Goal: Task Accomplishment & Management: Complete application form

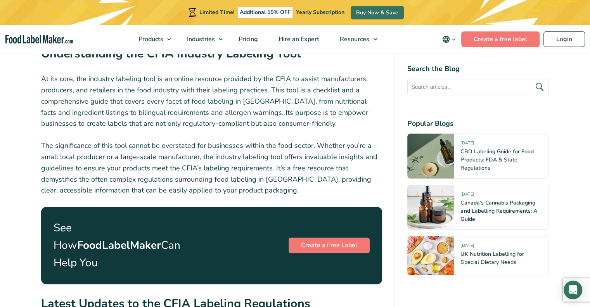
scroll to position [814, 0]
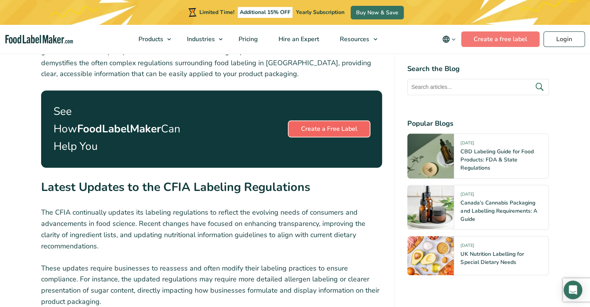
click at [330, 121] on link "Create a Free Label" at bounding box center [328, 129] width 81 height 16
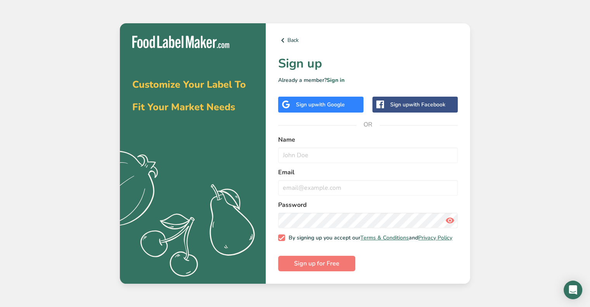
click at [319, 97] on div "Sign up with Google" at bounding box center [320, 105] width 85 height 16
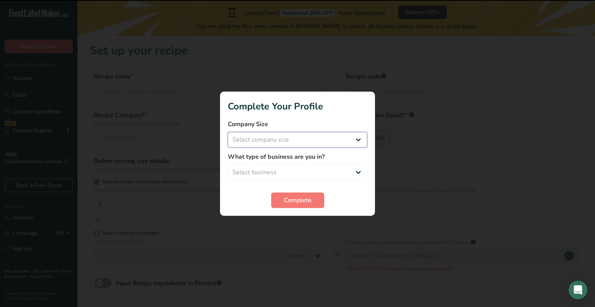
click at [260, 141] on select "Select company size Fewer than 10 Employees 10 to 50 Employees 51 to 500 Employ…" at bounding box center [298, 140] width 140 height 16
select select "1"
click at [228, 132] on select "Select company size Fewer than 10 Employees 10 to 50 Employees 51 to 500 Employ…" at bounding box center [298, 140] width 140 height 16
click at [275, 169] on select "Select business Packaged Food Manufacturer Restaurant & Cafe Bakery Meal Plans …" at bounding box center [298, 172] width 140 height 16
select select "1"
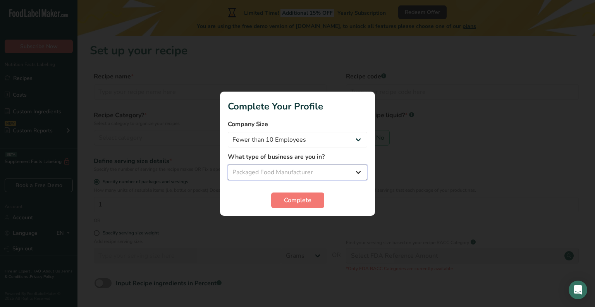
click at [228, 164] on select "Select business Packaged Food Manufacturer Restaurant & Cafe Bakery Meal Plans …" at bounding box center [298, 172] width 140 height 16
click at [292, 200] on span "Complete" at bounding box center [298, 199] width 28 height 9
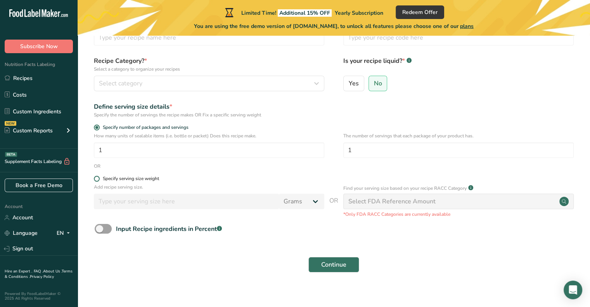
scroll to position [62, 0]
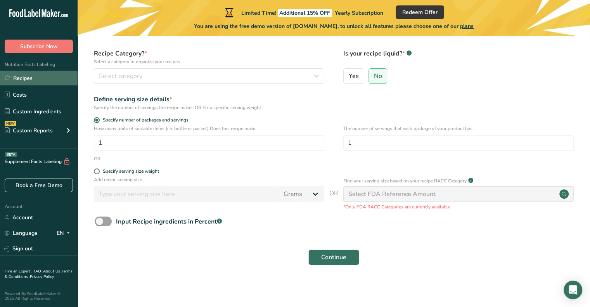
click at [40, 77] on link "Recipes" at bounding box center [39, 78] width 78 height 15
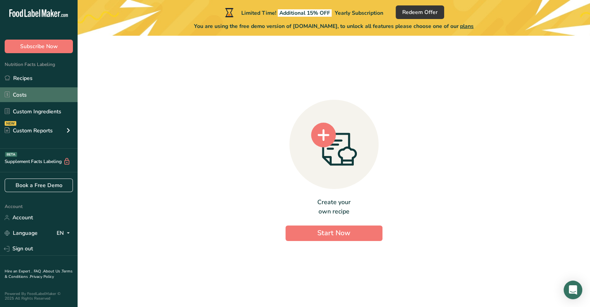
click at [42, 90] on link "Costs" at bounding box center [39, 94] width 78 height 15
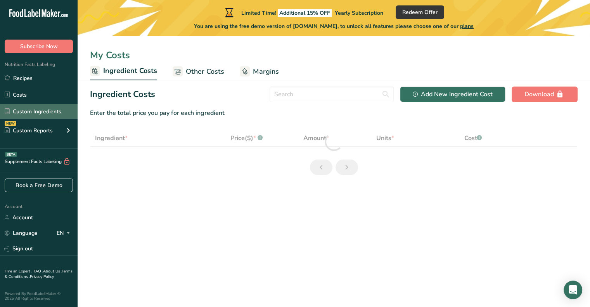
select select "1"
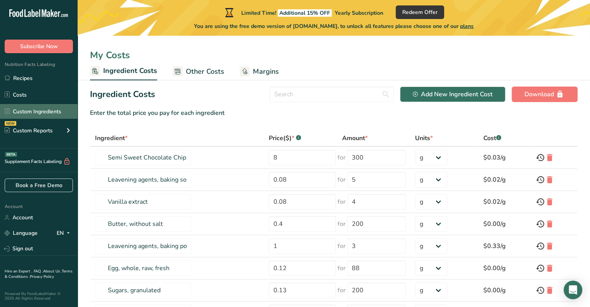
click at [41, 110] on link "Custom Ingredients" at bounding box center [39, 111] width 78 height 15
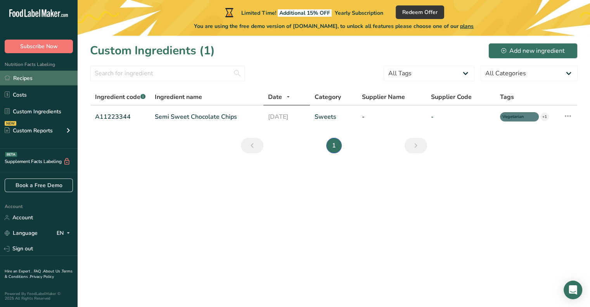
click at [37, 72] on link "Recipes" at bounding box center [39, 78] width 78 height 15
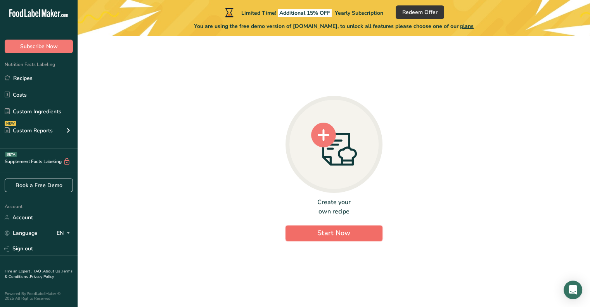
click at [313, 229] on button "Start Now" at bounding box center [333, 233] width 97 height 16
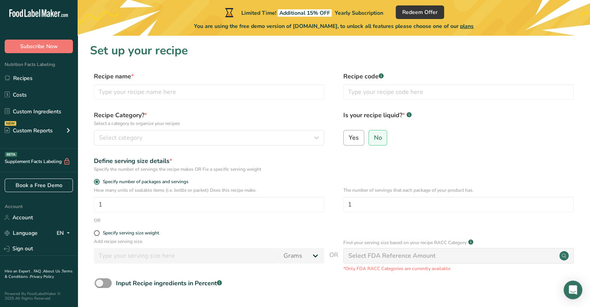
click at [350, 138] on span "Yes" at bounding box center [353, 138] width 10 height 8
click at [348, 138] on input "Yes" at bounding box center [345, 137] width 5 height 5
radio input "true"
radio input "false"
select select "22"
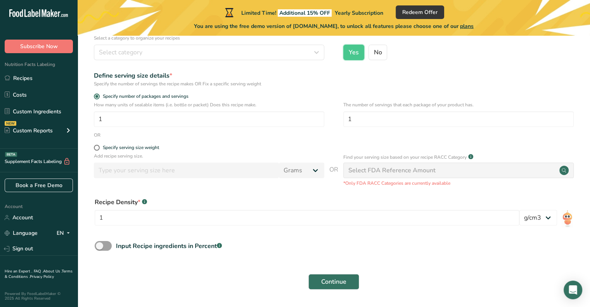
scroll to position [109, 0]
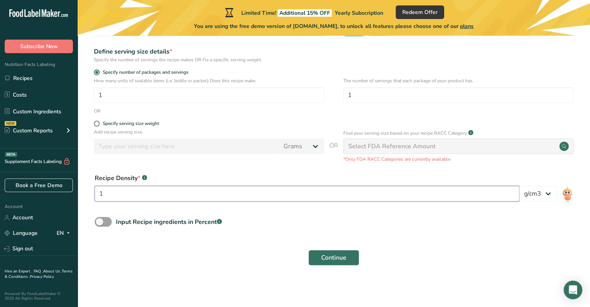
click at [231, 190] on input "1" at bounding box center [307, 194] width 424 height 16
click at [536, 195] on select "lb/ft3 g/cm3" at bounding box center [538, 194] width 38 height 16
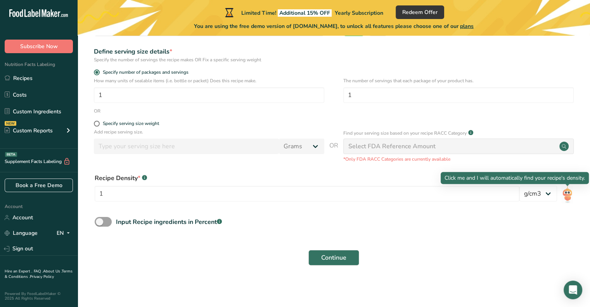
click at [568, 194] on img at bounding box center [566, 194] width 11 height 17
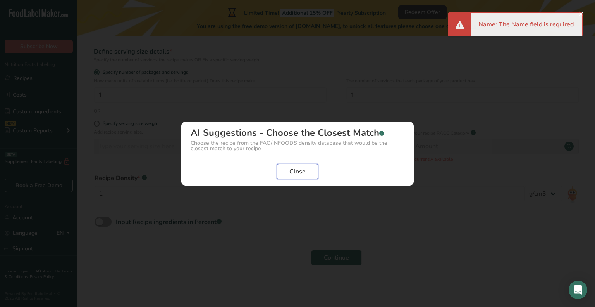
click at [294, 169] on span "Close" at bounding box center [298, 171] width 16 height 9
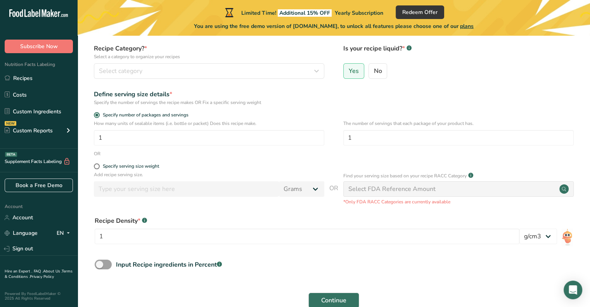
scroll to position [0, 0]
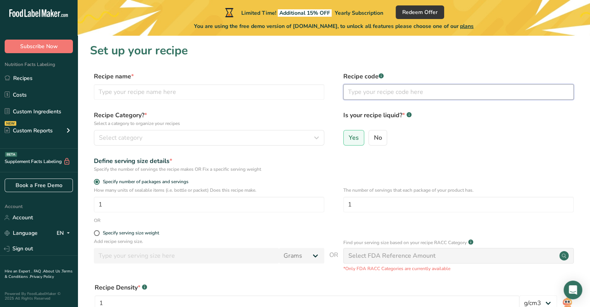
click at [371, 93] on input "text" at bounding box center [458, 92] width 230 height 16
click at [379, 75] on rect at bounding box center [380, 75] width 5 height 5
click at [248, 133] on div "Select category" at bounding box center [207, 137] width 216 height 9
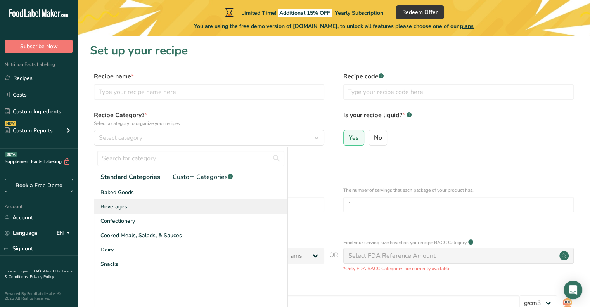
click at [141, 208] on div "Beverages" at bounding box center [190, 206] width 193 height 14
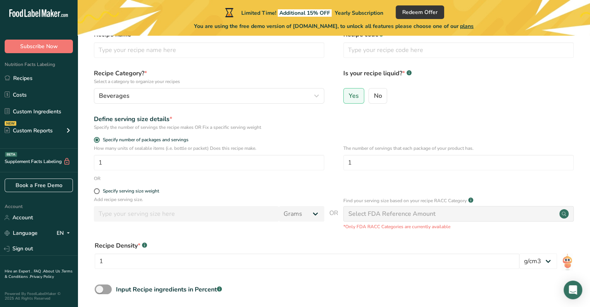
scroll to position [78, 0]
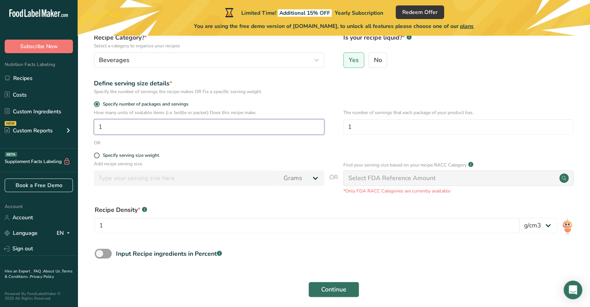
click at [174, 128] on input "1" at bounding box center [209, 127] width 230 height 16
click at [162, 143] on div "OR" at bounding box center [333, 142] width 487 height 7
click at [132, 156] on div "Specify serving size weight" at bounding box center [131, 155] width 56 height 6
click at [99, 156] on input "Specify serving size weight" at bounding box center [96, 155] width 5 height 5
radio input "true"
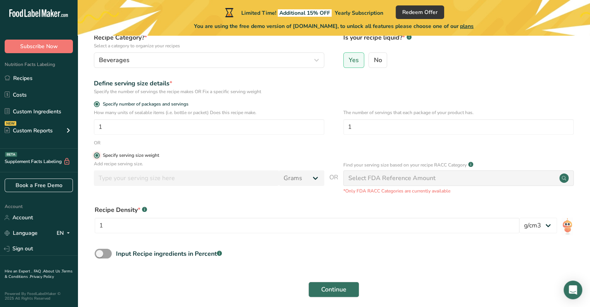
radio input "false"
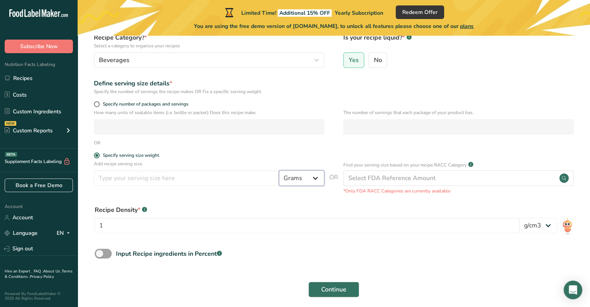
click at [322, 183] on select "Grams kg mg mcg lb oz l mL fl oz tbsp tsp cup qt gallon" at bounding box center [301, 178] width 45 height 16
click at [188, 150] on form "Recipe name * Recipe code .a-a{fill:#347362;}.b-a{fill:#fff;} Recipe Category? …" at bounding box center [333, 147] width 487 height 307
click at [140, 156] on div "Specify serving size weight" at bounding box center [131, 155] width 56 height 6
click at [99, 156] on input "Specify serving size weight" at bounding box center [96, 155] width 5 height 5
click at [154, 119] on div "How many units of sealable items (i.e. bottle or packet) Does this recipe make." at bounding box center [209, 122] width 230 height 26
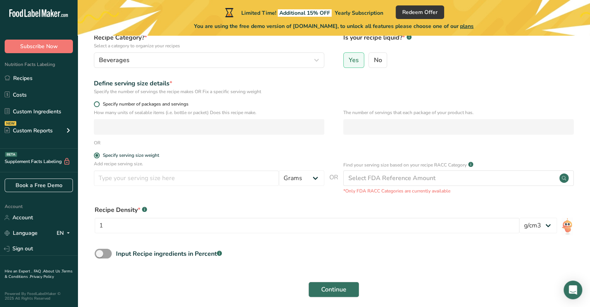
click at [121, 102] on span "Specify number of packages and servings" at bounding box center [144, 104] width 89 height 6
click at [99, 102] on input "Specify number of packages and servings" at bounding box center [96, 104] width 5 height 5
radio input "true"
radio input "false"
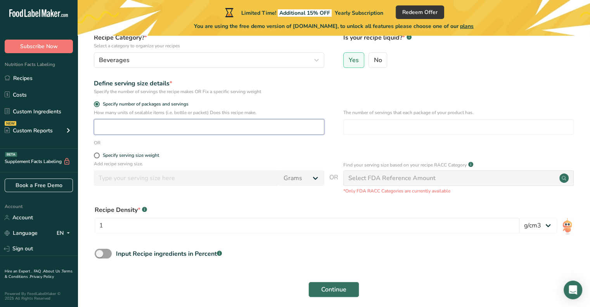
click at [145, 120] on input "number" at bounding box center [209, 127] width 230 height 16
type input "1"
click at [374, 131] on input "number" at bounding box center [458, 127] width 230 height 16
type input "1"
click at [335, 293] on span "Continue" at bounding box center [333, 289] width 25 height 9
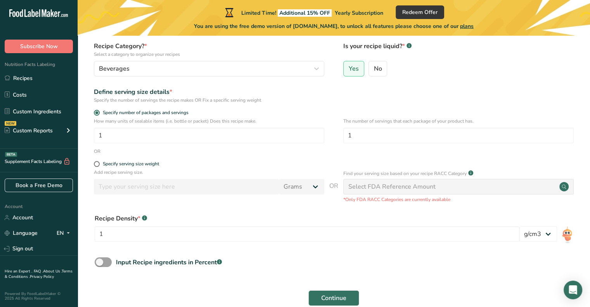
click at [383, 191] on div "Select FDA Reference Amount" at bounding box center [391, 186] width 87 height 9
click at [358, 184] on div "Select FDA Reference Amount" at bounding box center [391, 186] width 87 height 9
drag, startPoint x: 195, startPoint y: 122, endPoint x: 198, endPoint y: 132, distance: 10.2
click at [195, 124] on p "How many units of sealable items (i.e. bottle or packet) Does this recipe make." at bounding box center [209, 120] width 230 height 7
drag, startPoint x: 257, startPoint y: 135, endPoint x: 245, endPoint y: 143, distance: 14.2
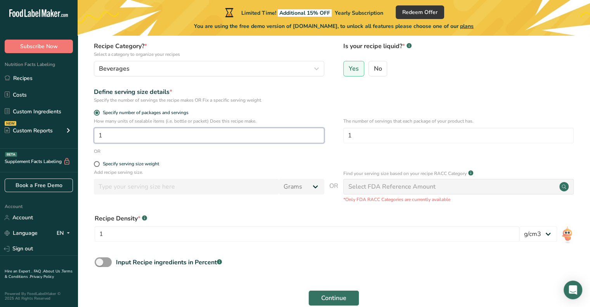
click at [257, 135] on input "1" at bounding box center [209, 136] width 230 height 16
click at [117, 165] on div "Specify serving size weight" at bounding box center [131, 164] width 56 height 6
click at [99, 165] on input "Specify serving size weight" at bounding box center [96, 163] width 5 height 5
radio input "true"
radio input "false"
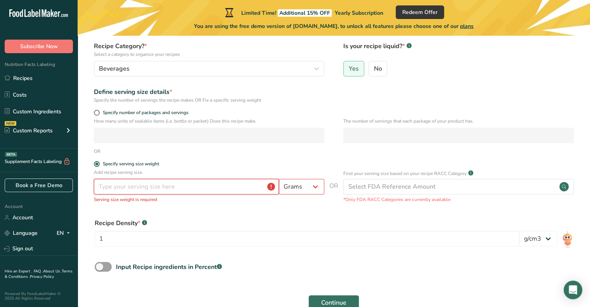
click at [222, 189] on input "number" at bounding box center [186, 187] width 185 height 16
click at [305, 183] on select "Grams kg mg mcg lb oz l mL fl oz tbsp tsp cup qt gallon" at bounding box center [301, 187] width 45 height 16
select select "17"
click at [279, 179] on select "Grams kg mg mcg lb oz l mL fl oz tbsp tsp cup qt gallon" at bounding box center [301, 187] width 45 height 16
click at [210, 185] on input "number" at bounding box center [186, 187] width 185 height 16
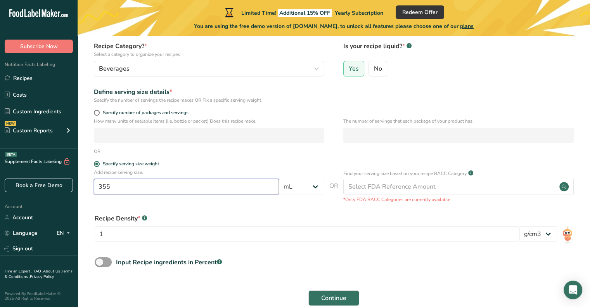
type input "355"
click at [349, 198] on p "*Only FDA RACC Categories are currently available" at bounding box center [458, 199] width 230 height 7
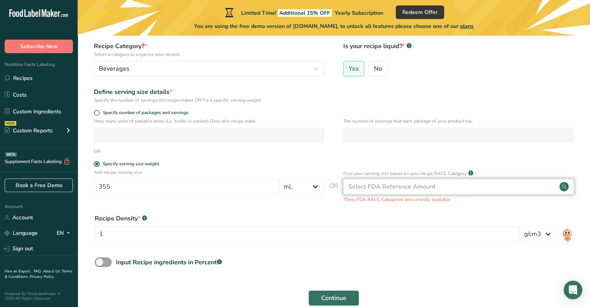
click at [384, 183] on div "Select FDA Reference Amount" at bounding box center [391, 186] width 87 height 9
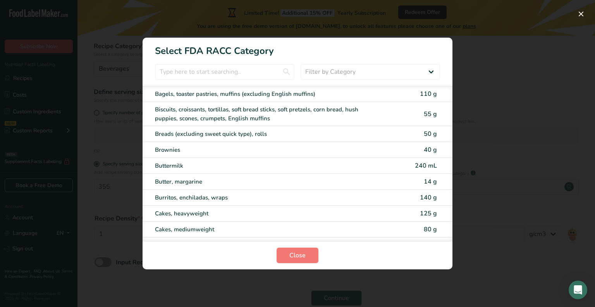
click at [503, 186] on div "RACC Category Selection Modal" at bounding box center [297, 153] width 595 height 307
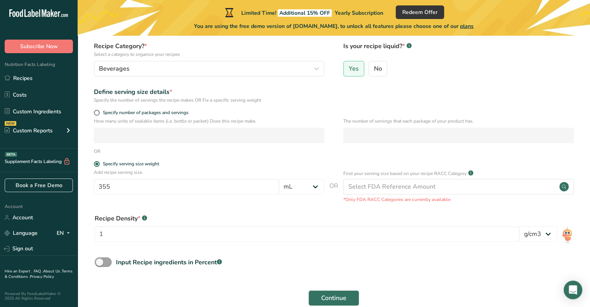
click at [428, 197] on p "*Only FDA RACC Categories are currently available" at bounding box center [458, 199] width 230 height 7
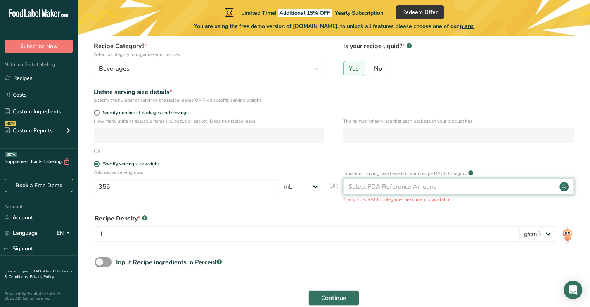
click at [418, 186] on div "Select FDA Reference Amount" at bounding box center [391, 186] width 87 height 9
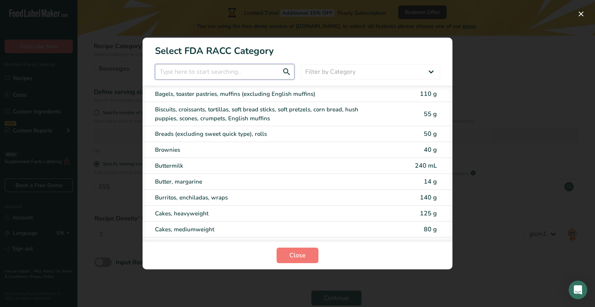
click at [254, 66] on input "RACC Category Selection Modal" at bounding box center [225, 72] width 140 height 16
click at [316, 73] on select "Filter by Category All Bakery products [GEOGRAPHIC_DATA] Cereals and other grai…" at bounding box center [371, 72] width 140 height 16
select select "6"
click at [301, 64] on select "Filter by Category All Bakery products [GEOGRAPHIC_DATA] Cereals and other grai…" at bounding box center [371, 72] width 140 height 16
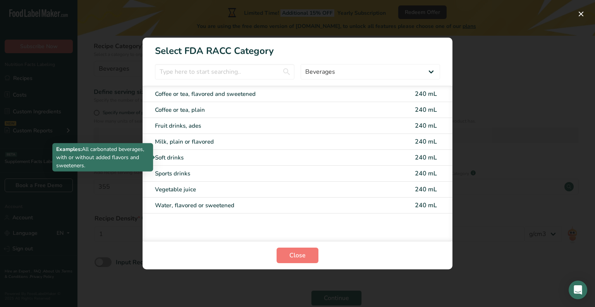
click at [203, 156] on div "Soft drinks" at bounding box center [265, 157] width 220 height 9
type input "240"
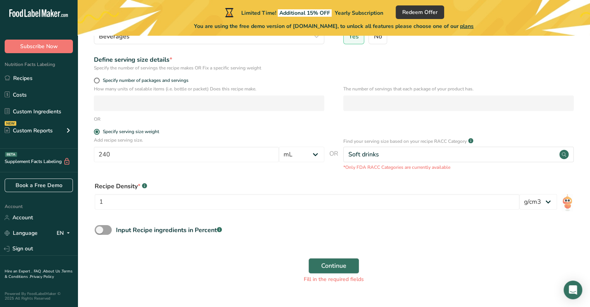
scroll to position [116, 0]
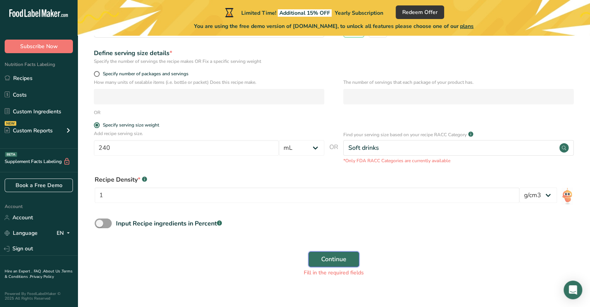
click at [317, 253] on button "Continue" at bounding box center [333, 259] width 51 height 16
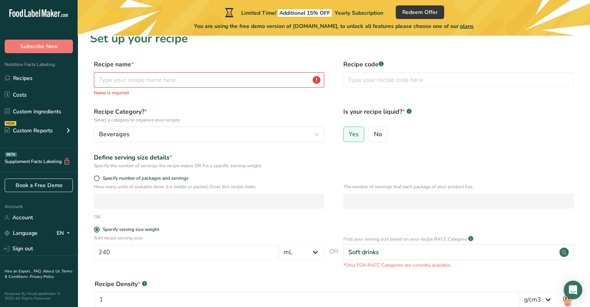
scroll to position [0, 0]
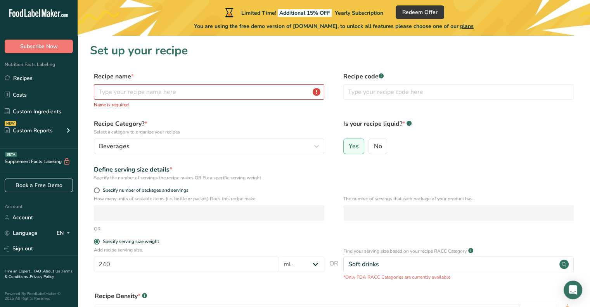
click at [191, 103] on p "Name is required" at bounding box center [209, 104] width 230 height 7
click at [194, 90] on input "text" at bounding box center [209, 92] width 230 height 16
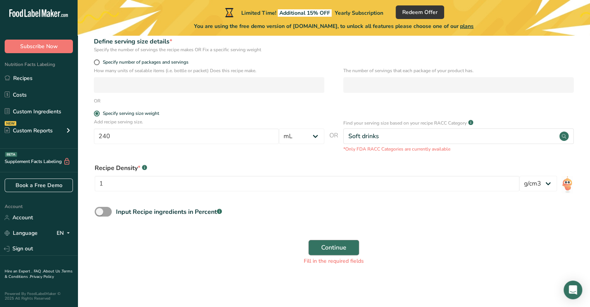
type input "Protein Soda"
click at [312, 244] on button "Continue" at bounding box center [333, 248] width 51 height 16
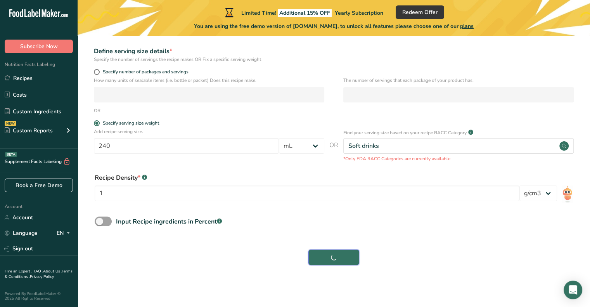
scroll to position [109, 0]
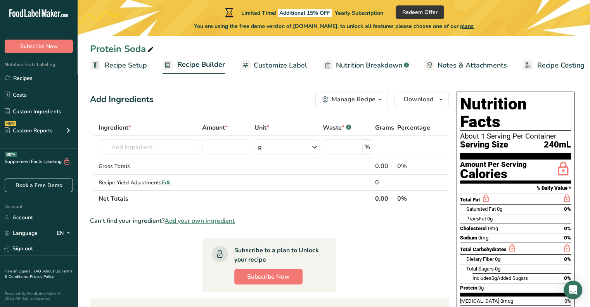
click at [351, 68] on span "Nutrition Breakdown" at bounding box center [369, 65] width 66 height 10
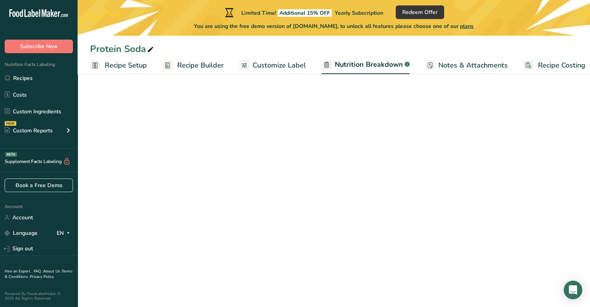
scroll to position [0, 7]
select select "Calories"
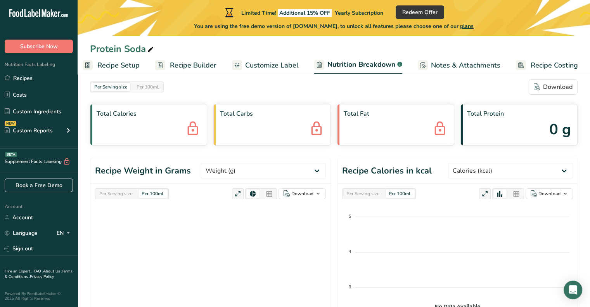
scroll to position [7, 0]
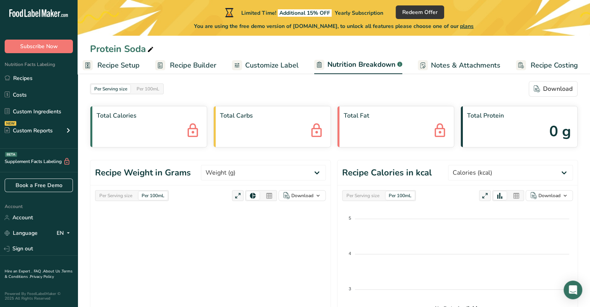
click at [215, 64] on span "Recipe Builder" at bounding box center [193, 65] width 47 height 10
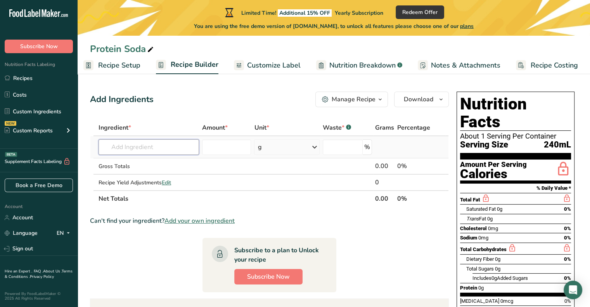
click at [164, 148] on input "text" at bounding box center [148, 147] width 100 height 16
click at [219, 149] on input "number" at bounding box center [226, 147] width 49 height 16
click at [345, 141] on input "number" at bounding box center [342, 147] width 40 height 16
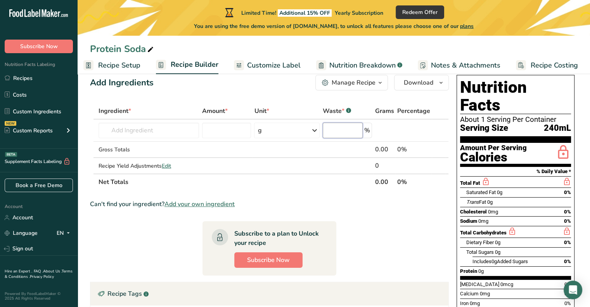
scroll to position [14, 0]
